Goal: Information Seeking & Learning: Learn about a topic

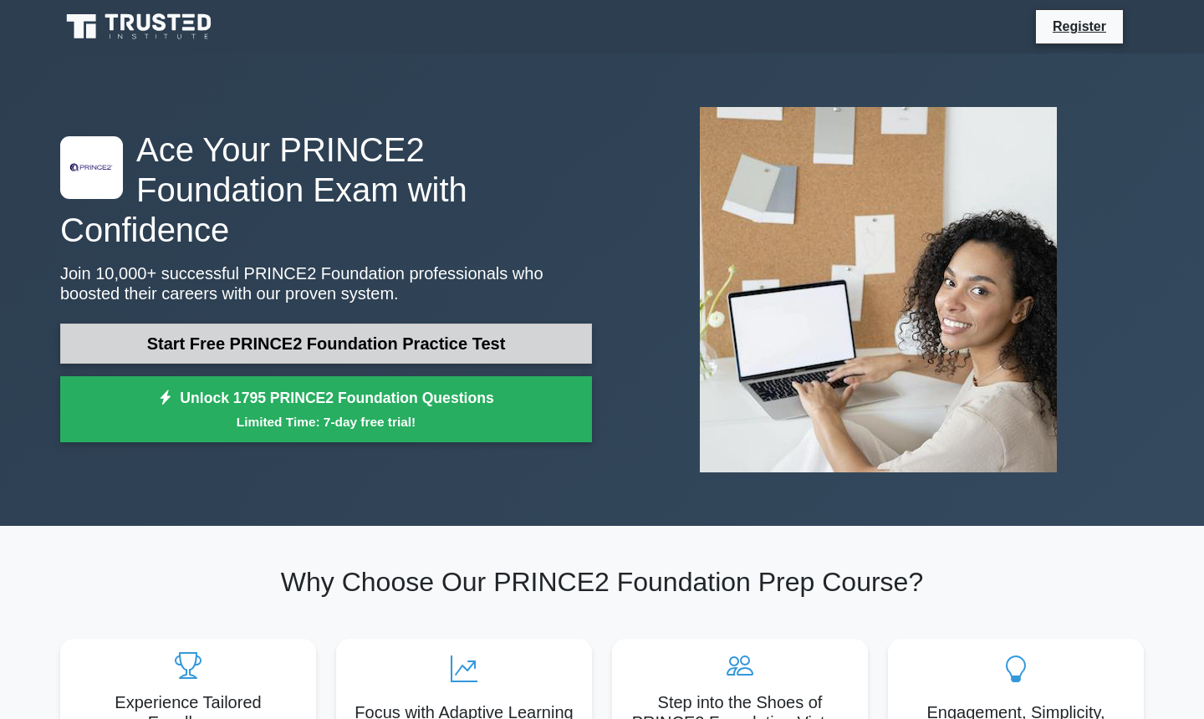
click at [406, 327] on link "Start Free PRINCE2 Foundation Practice Test" at bounding box center [326, 344] width 532 height 40
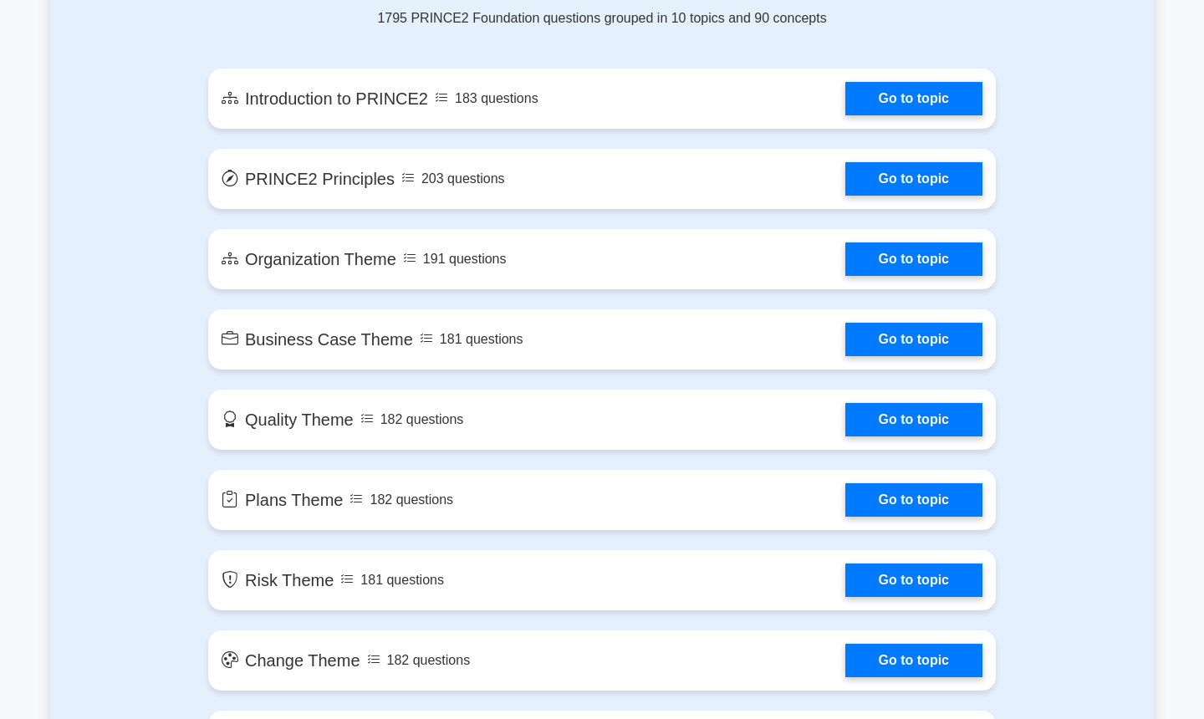
scroll to position [949, 0]
